Goal: Transaction & Acquisition: Purchase product/service

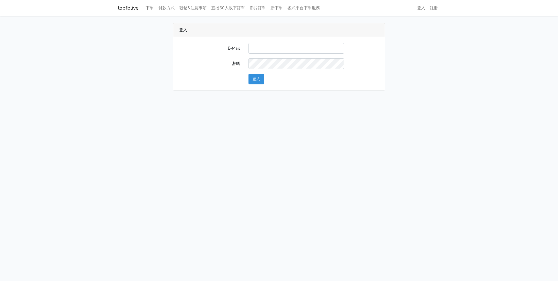
click at [286, 49] on input "E-Mail" at bounding box center [296, 48] width 96 height 11
type input "a0935978391@gmail.com"
click at [248, 74] on button "登入" at bounding box center [256, 79] width 16 height 11
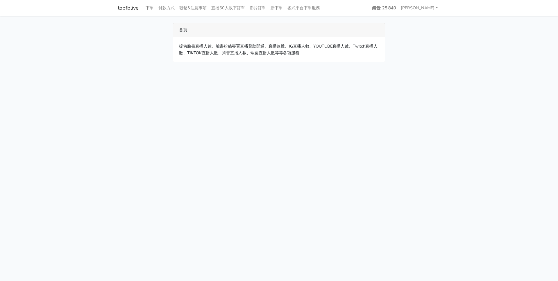
click at [159, 69] on html "topfblive 下單 付款方式 聯繫&注意事項 直播50人以下訂單 影片訂單 新下單 各式平台下單服務 錢包: 25.840" at bounding box center [279, 34] width 558 height 69
click at [303, 9] on link "各式平台下單服務" at bounding box center [303, 7] width 37 height 11
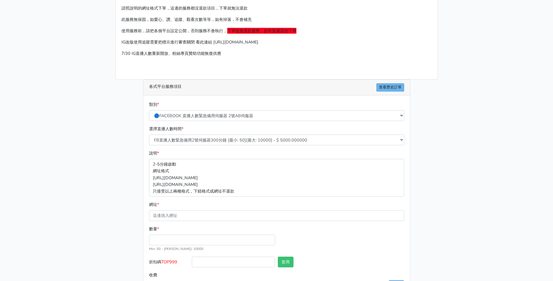
scroll to position [47, 0]
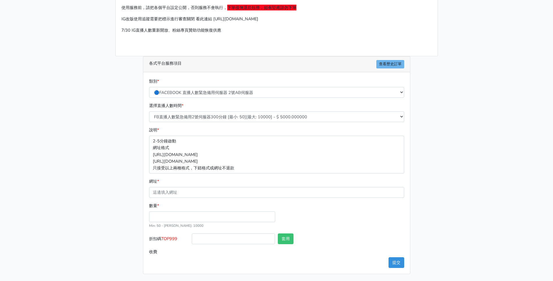
click at [97, 81] on main "請照說明的網址格式下單，這邊的服務都沒退款項目，下單就無法退款 此服務無保固，如愛心、讚、追蹤、觀看次數等等，如有掉落，不會補充 使用服務前，請把各個平台設定…" at bounding box center [276, 125] width 553 height 313
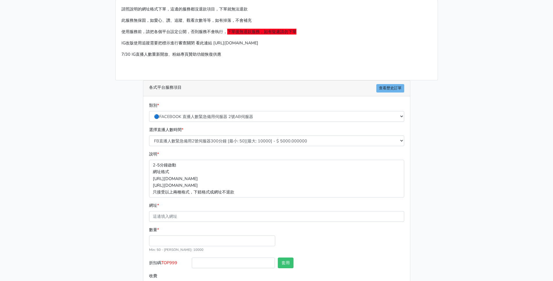
scroll to position [0, 0]
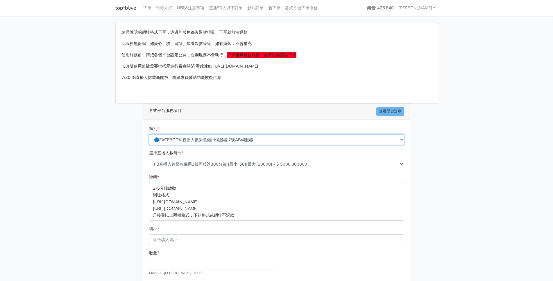
click at [264, 138] on select "🔵FACEBOOK 直播人數緊急備用伺服器 2號AB伺服器 🔵FACEBOOK 網軍專用貼文留言 安全保密 🔵9/30 FACEBOOK 直播人數緩慢進場緩慢…" at bounding box center [276, 139] width 255 height 11
select select "🔵9/30 FACEBOOK 直播人數緩慢進場緩慢退場 台灣獨家"
click at [149, 134] on select "🔵FACEBOOK 直播人數緊急備用伺服器 2號AB伺服器 🔵FACEBOOK 網軍專用貼文留言 安全保密 🔵9/30 FACEBOOK 直播人數緩慢進場緩慢…" at bounding box center [276, 139] width 255 height 11
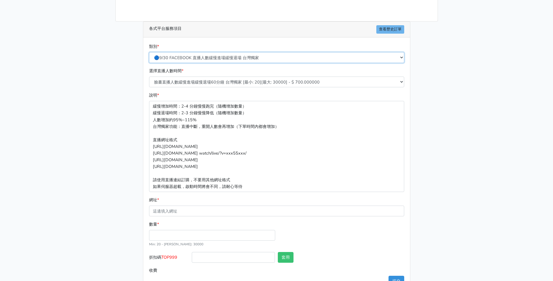
scroll to position [72, 0]
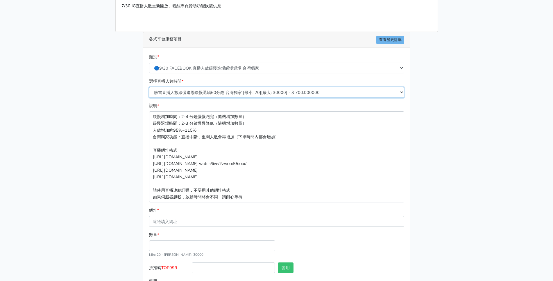
click at [300, 93] on select "臉書直播人數緩慢進場緩慢退場60分鐘 台灣獨家 [最小: 20][最大: 30000] - $ 700.000000 臉書直播人數緩慢進場緩慢退場120分鐘 …" at bounding box center [276, 92] width 255 height 11
click at [149, 87] on select "臉書直播人數緩慢進場緩慢退場60分鐘 台灣獨家 [最小: 20][最大: 30000] - $ 700.000000 臉書直播人數緩慢進場緩慢退場120分鐘 …" at bounding box center [276, 92] width 255 height 11
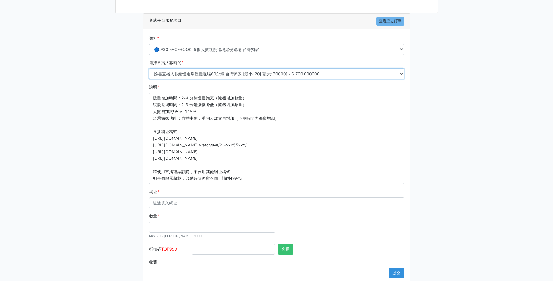
scroll to position [101, 0]
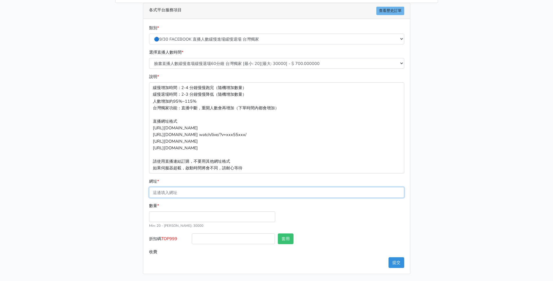
drag, startPoint x: 168, startPoint y: 194, endPoint x: 173, endPoint y: 201, distance: 8.5
click at [169, 194] on input "網址 *" at bounding box center [276, 192] width 255 height 11
paste input "[URL][DOMAIN_NAME]"
type input "[URL][DOMAIN_NAME]"
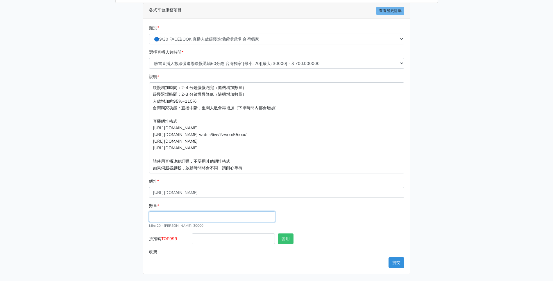
click at [165, 216] on input "數量 *" at bounding box center [212, 217] width 126 height 11
type input "60"
type input "42.000"
click at [115, 212] on div "請照說明的網址格式下單，這邊的服務都沒退款項目，下單就無法退款 此服務無保固，如愛心、讚、追蹤、觀看次數等等，如有掉落，不會補充 使用服務前，請把各個平台設定…" at bounding box center [276, 98] width 331 height 352
drag, startPoint x: 166, startPoint y: 240, endPoint x: 176, endPoint y: 241, distance: 10.2
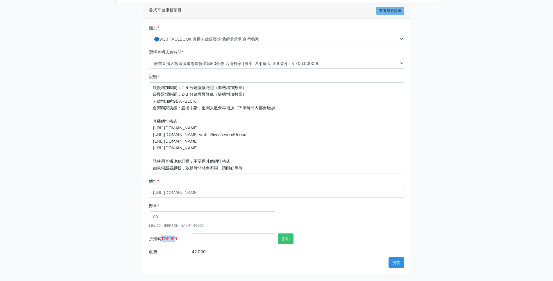
click at [176, 241] on label "折扣碼 TOP999" at bounding box center [169, 240] width 43 height 13
click at [179, 240] on label "折扣碼 TOP999" at bounding box center [169, 240] width 43 height 13
click at [192, 240] on input "折扣碼 TOP999" at bounding box center [233, 239] width 83 height 11
drag, startPoint x: 179, startPoint y: 240, endPoint x: 163, endPoint y: 242, distance: 16.1
click at [163, 242] on label "折扣碼 TOP999" at bounding box center [169, 240] width 43 height 13
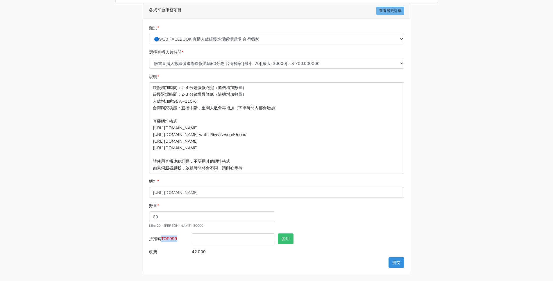
copy span "TOP999"
click at [218, 240] on input "折扣碼 TOP999" at bounding box center [233, 239] width 83 height 11
paste input "TOP999"
type input "TOP999"
click at [284, 239] on button "套用" at bounding box center [286, 239] width 16 height 11
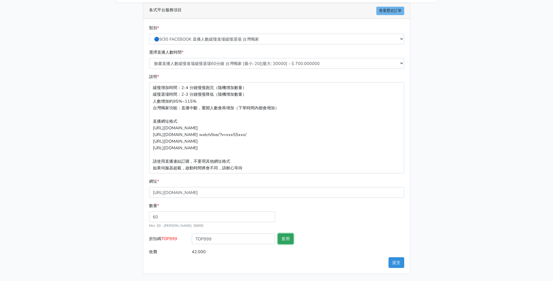
type input "套用失敗"
click at [391, 262] on button "提交" at bounding box center [396, 263] width 16 height 11
